Goal: Task Accomplishment & Management: Manage account settings

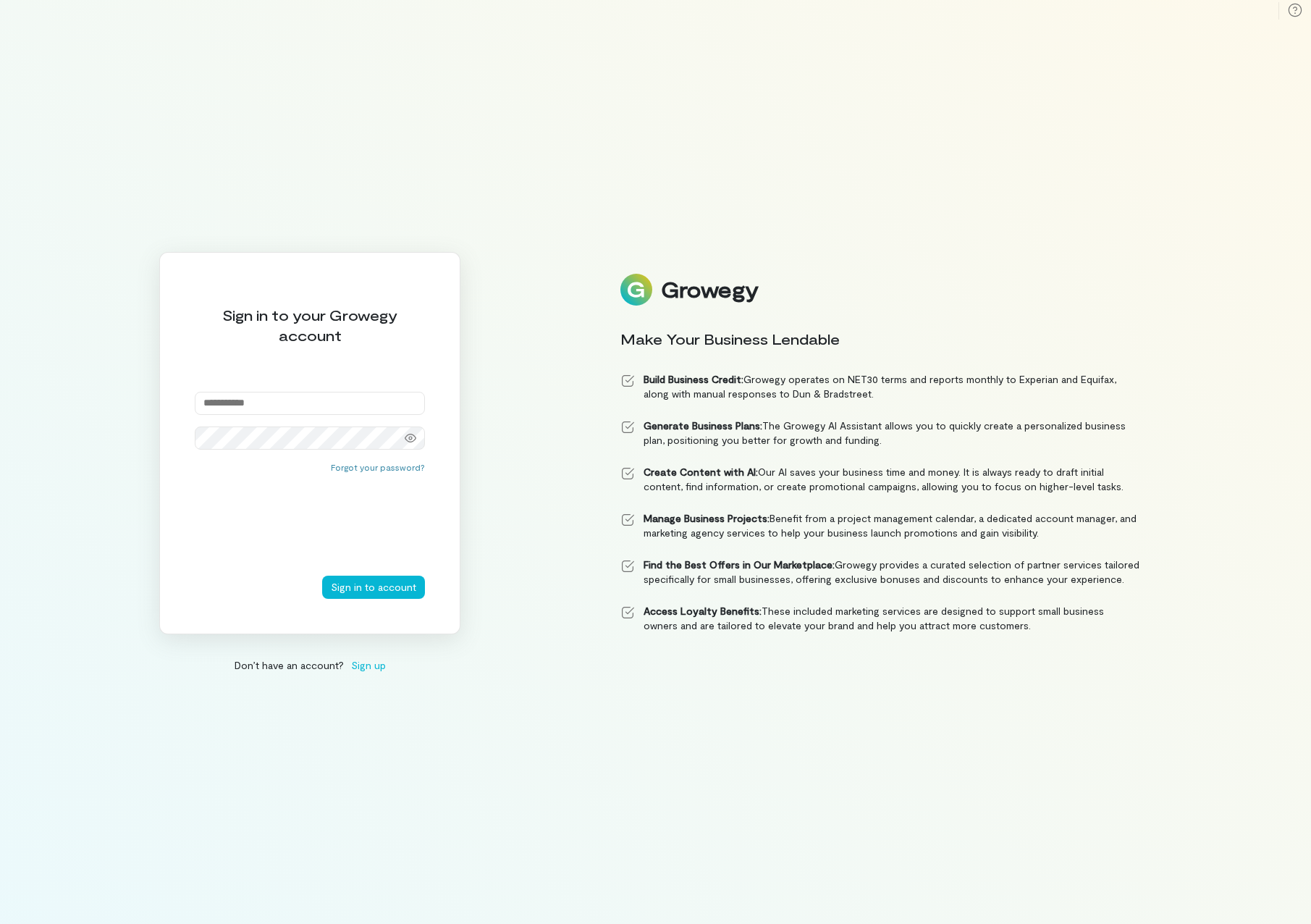
type input "**********"
click at [373, 591] on button "Sign in to account" at bounding box center [373, 587] width 103 height 23
